Goal: Obtain resource: Obtain resource

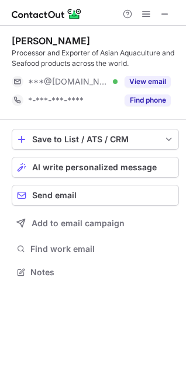
scroll to position [264, 186]
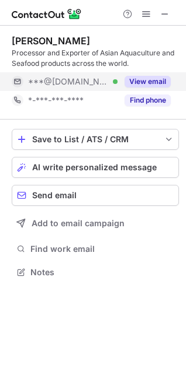
click at [156, 82] on button "View email" at bounding box center [147, 82] width 46 height 12
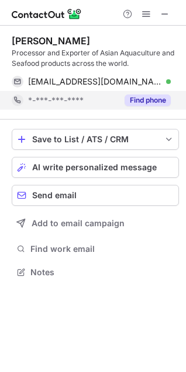
click at [154, 99] on button "Find phone" at bounding box center [147, 101] width 46 height 12
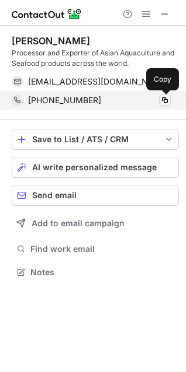
click at [165, 97] on span at bounding box center [164, 100] width 9 height 9
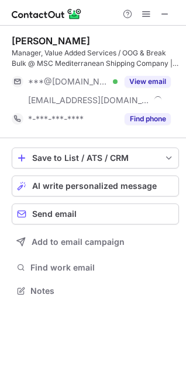
scroll to position [283, 186]
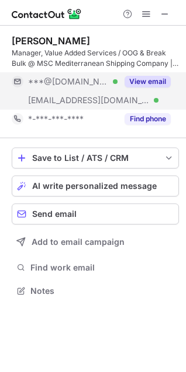
click at [149, 85] on button "View email" at bounding box center [147, 82] width 46 height 12
